Goal: Task Accomplishment & Management: Manage account settings

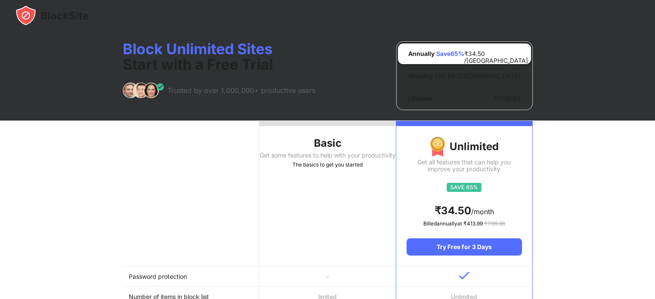
click at [59, 18] on img at bounding box center [52, 15] width 73 height 21
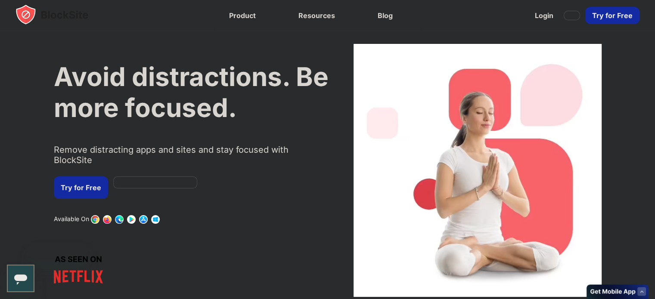
click at [61, 13] on div "Take Back Your Focus. Discover and Block Your Biggest Digital Distractions. Rev…" at bounding box center [327, 27] width 655 height 55
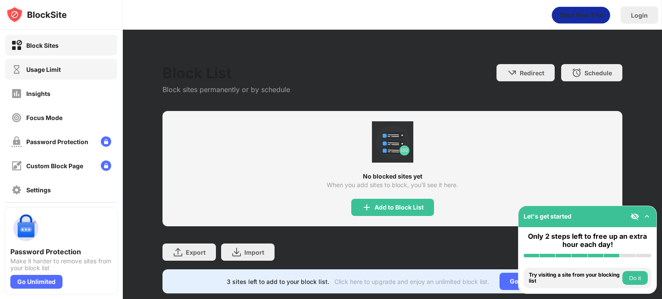
click at [66, 76] on div "Usage Limit" at bounding box center [61, 69] width 112 height 21
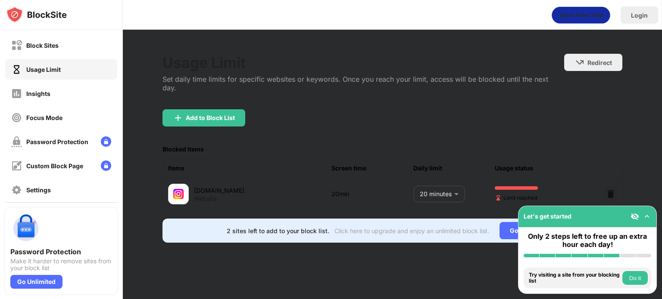
click at [443, 186] on body "Block Sites Usage Limit Insights Focus Mode Password Protection Custom Block Pa…" at bounding box center [331, 149] width 662 height 299
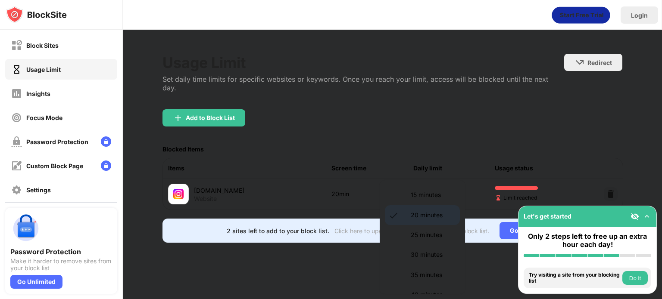
scroll to position [72, 0]
click at [443, 247] on p "30 minutes" at bounding box center [432, 246] width 44 height 9
type input "**"
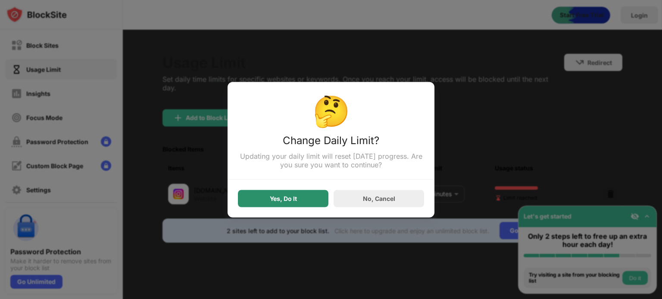
click at [301, 199] on div "Yes, Do It" at bounding box center [283, 198] width 90 height 17
